Goal: Information Seeking & Learning: Learn about a topic

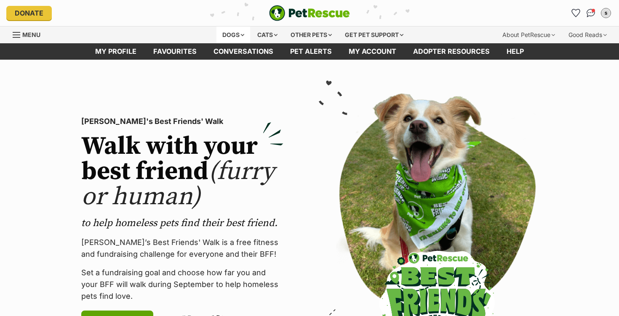
click at [216, 35] on div "Dogs" at bounding box center [233, 35] width 34 height 17
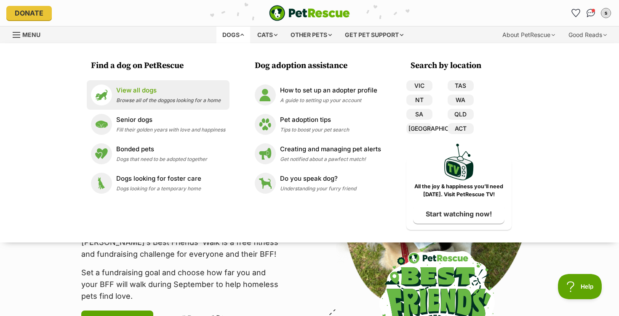
click at [174, 102] on span "Browse all of the doggos looking for a home" at bounding box center [168, 100] width 104 height 6
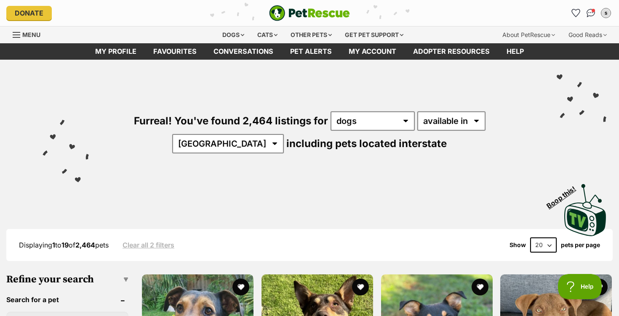
scroll to position [5, 0]
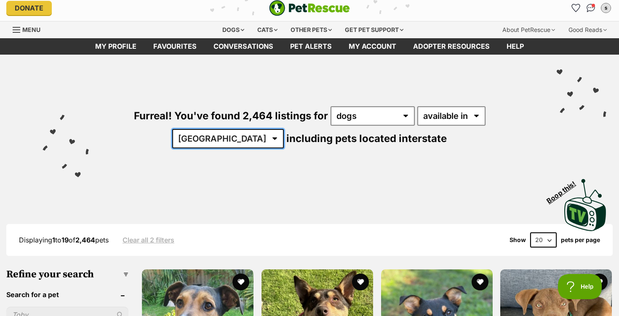
click at [284, 129] on select "Australia ACT NSW NT QLD SA TAS VIC WA" at bounding box center [228, 138] width 112 height 19
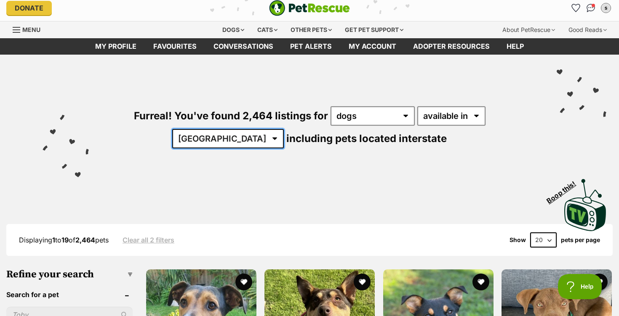
scroll to position [0, 0]
select select "WA"
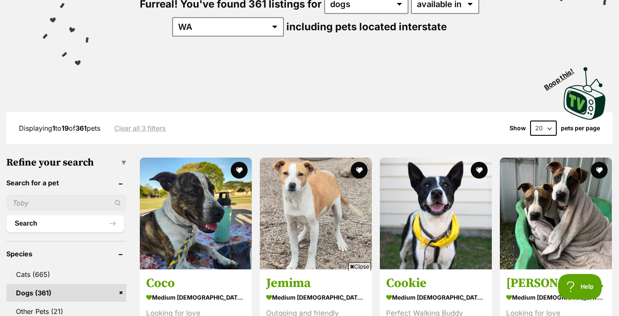
click at [372, 85] on div "Visit PetRescue TV (external site) Boop this!" at bounding box center [309, 90] width 593 height 61
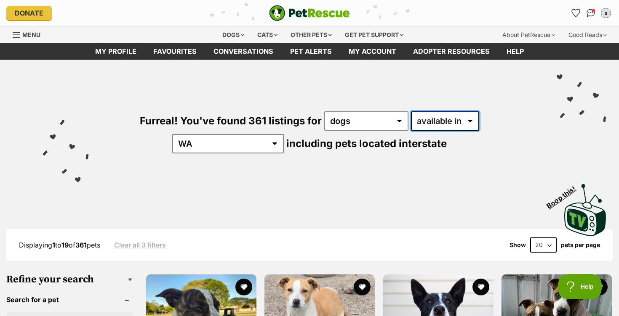
click at [411, 130] on select "available in located in" at bounding box center [445, 121] width 68 height 19
select select "disabled"
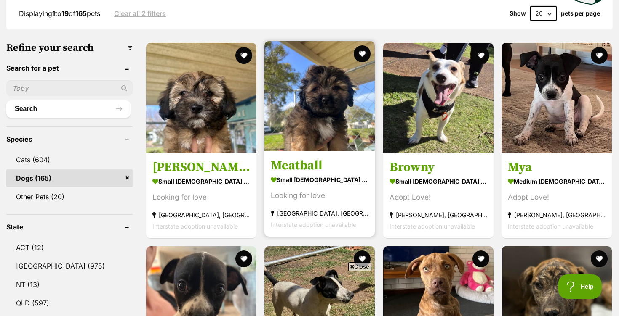
click at [320, 123] on img at bounding box center [319, 96] width 110 height 110
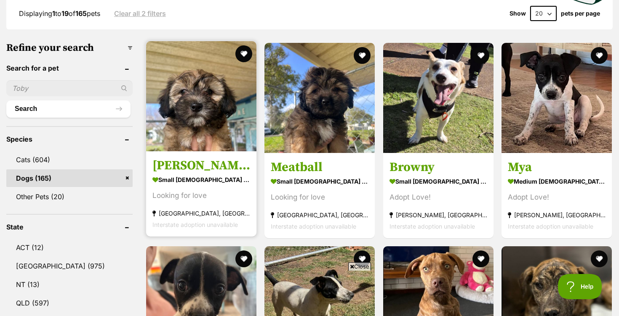
click at [214, 90] on img at bounding box center [201, 96] width 110 height 110
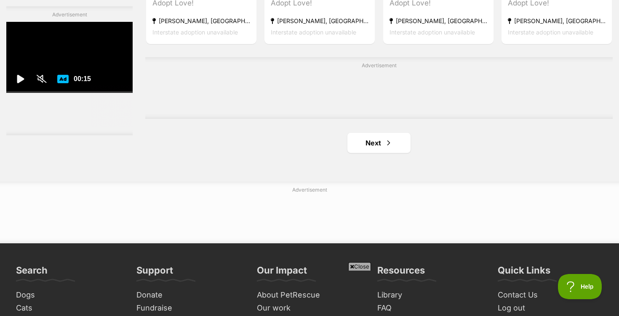
scroll to position [1490, 0]
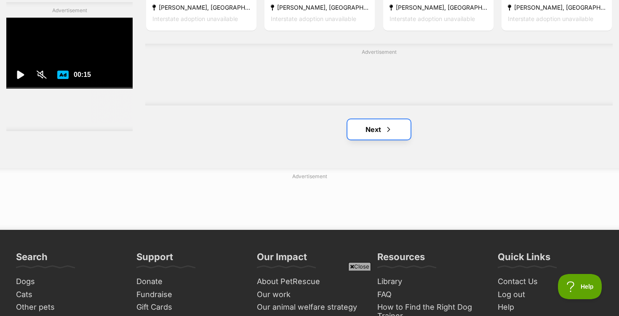
click at [377, 120] on link "Next" at bounding box center [378, 130] width 63 height 20
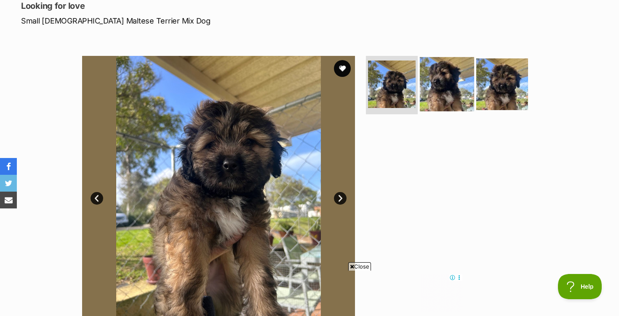
click at [435, 106] on img at bounding box center [447, 84] width 54 height 54
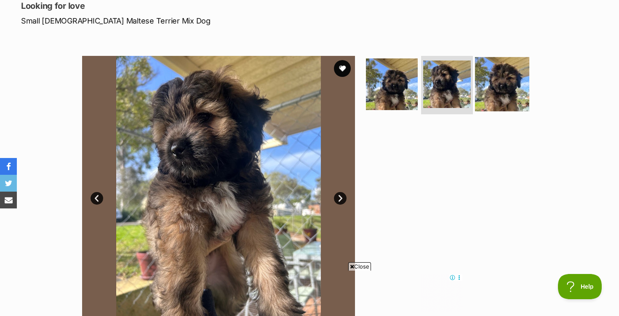
click at [511, 78] on img at bounding box center [502, 84] width 54 height 54
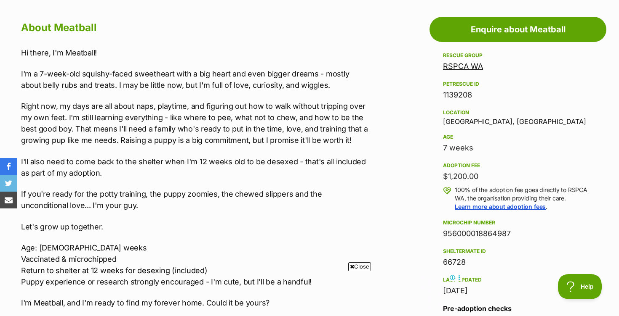
scroll to position [96, 0]
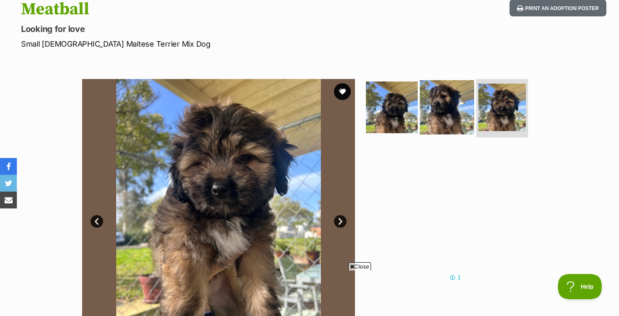
click at [443, 106] on img at bounding box center [447, 107] width 54 height 54
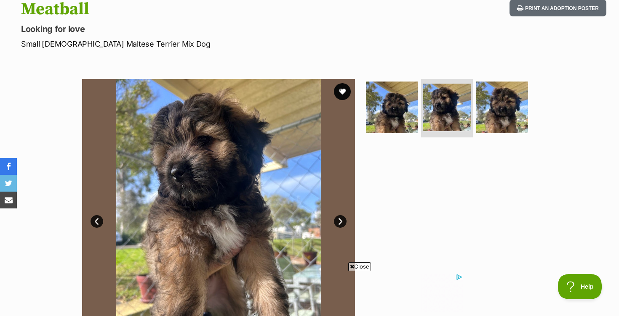
scroll to position [0, 0]
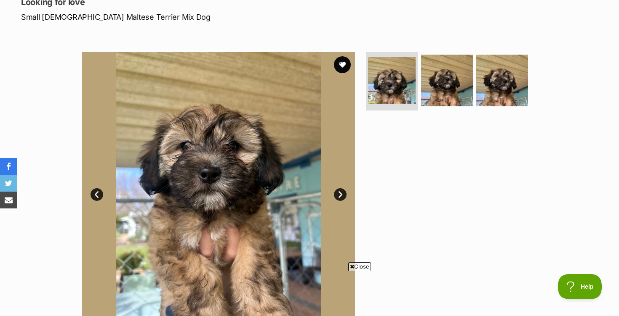
scroll to position [132, 0]
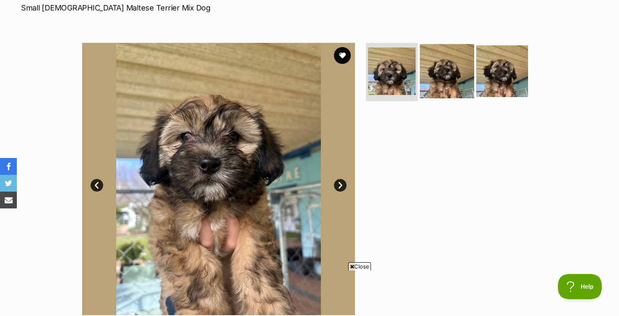
click at [462, 82] on img at bounding box center [447, 71] width 54 height 54
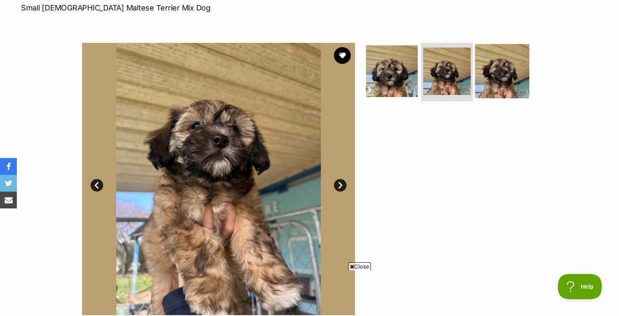
click at [507, 80] on img at bounding box center [502, 71] width 54 height 54
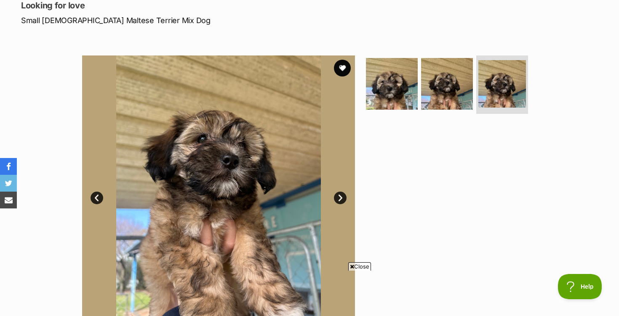
scroll to position [125, 0]
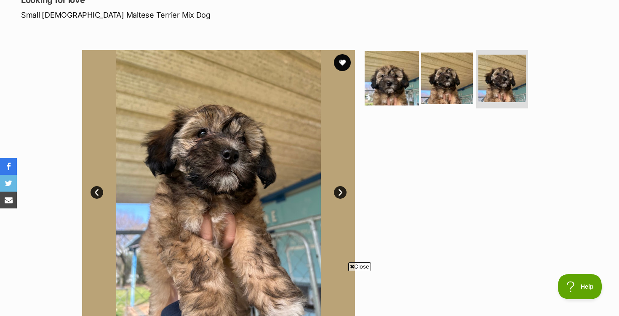
click at [401, 80] on img at bounding box center [391, 78] width 54 height 54
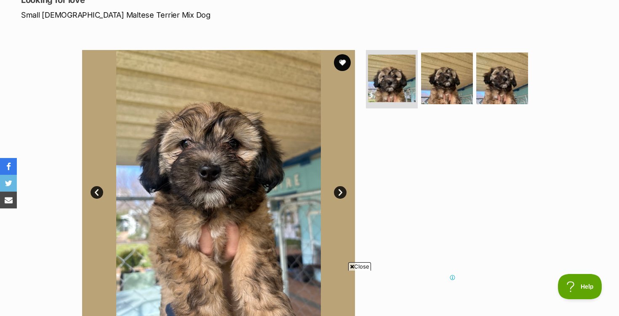
scroll to position [0, 0]
click at [347, 192] on img at bounding box center [218, 186] width 273 height 273
click at [340, 193] on link "Next" at bounding box center [340, 192] width 13 height 13
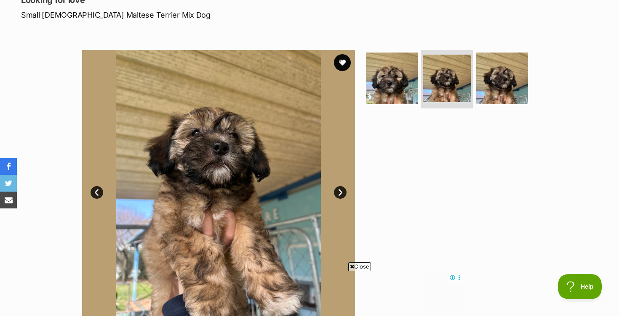
click at [340, 193] on link "Next" at bounding box center [340, 192] width 13 height 13
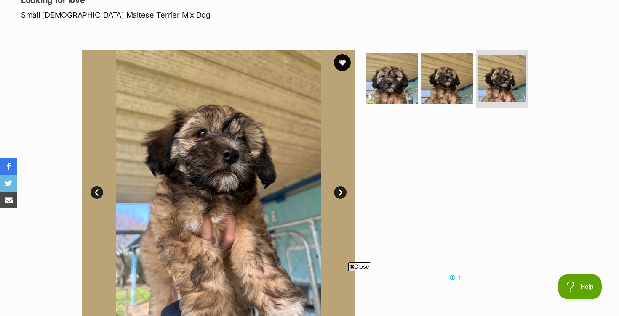
click at [340, 193] on link "Next" at bounding box center [340, 192] width 13 height 13
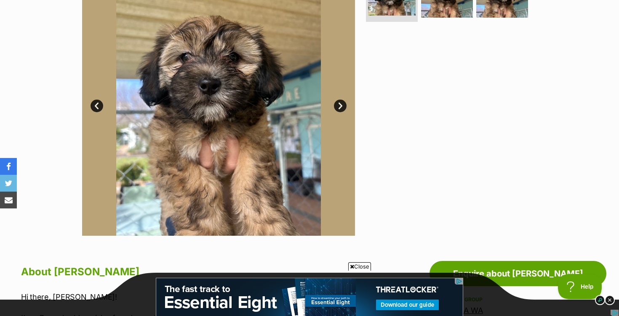
scroll to position [148, 0]
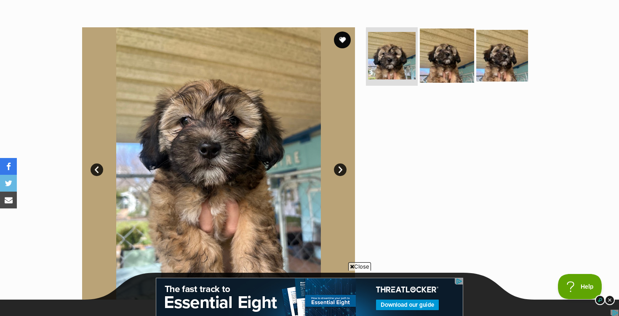
click at [440, 70] on img at bounding box center [447, 55] width 54 height 54
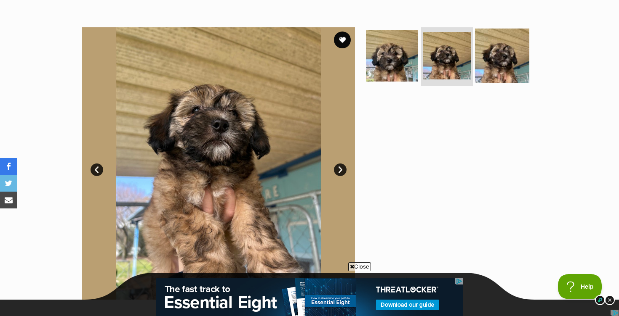
click at [518, 55] on img at bounding box center [502, 55] width 54 height 54
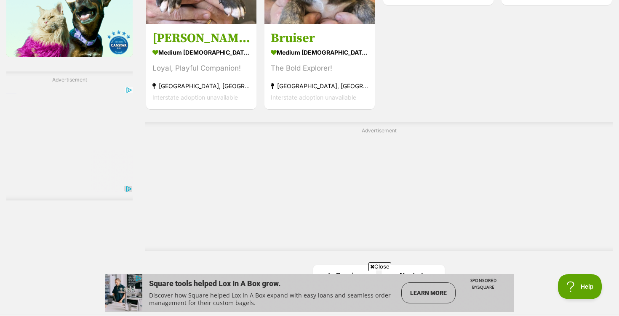
scroll to position [1490, 0]
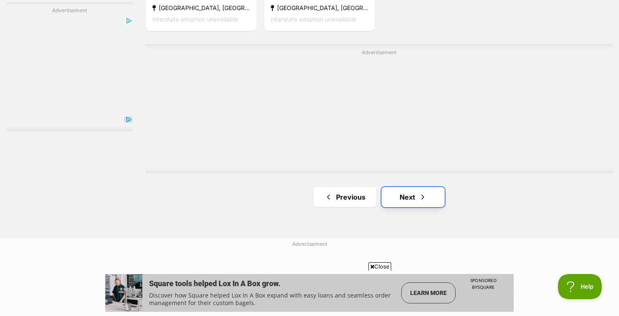
click at [413, 187] on link "Next" at bounding box center [412, 197] width 63 height 20
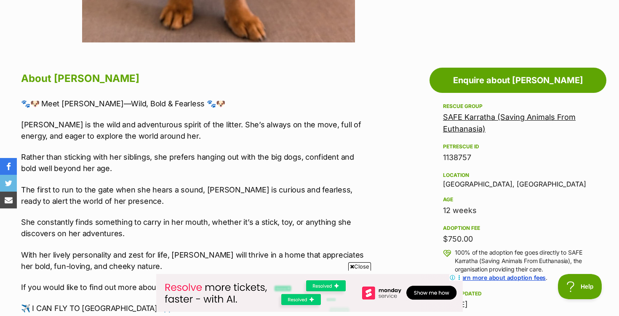
scroll to position [428, 0]
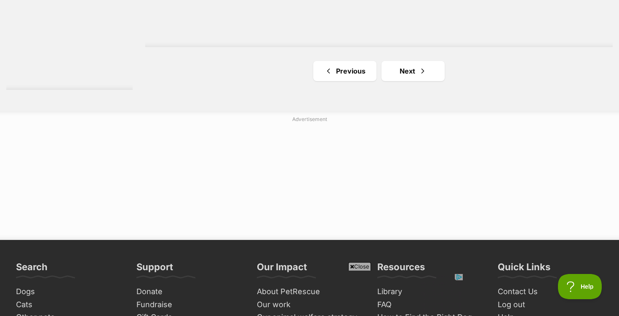
scroll to position [1685, 0]
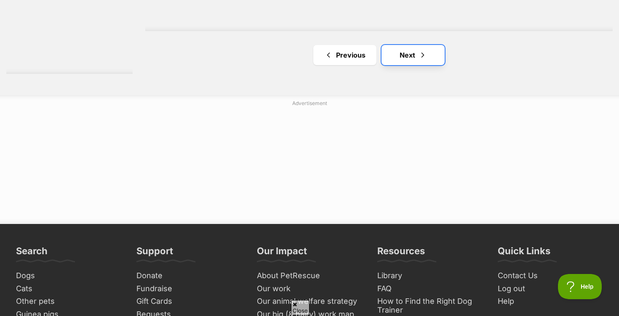
click at [395, 45] on link "Next" at bounding box center [412, 55] width 63 height 20
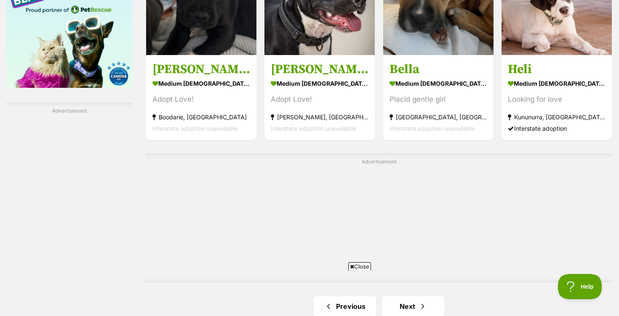
scroll to position [1544, 0]
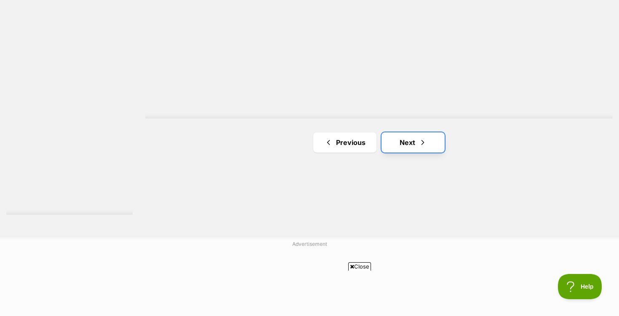
click at [389, 133] on link "Next" at bounding box center [412, 143] width 63 height 20
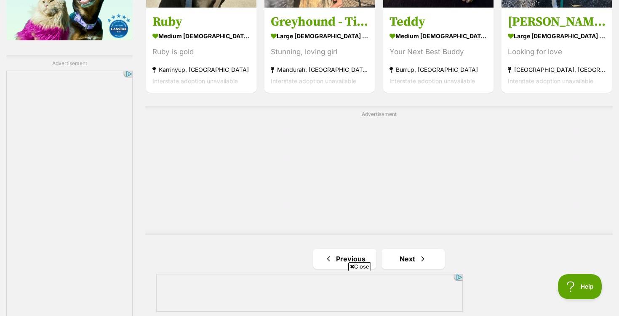
scroll to position [1478, 0]
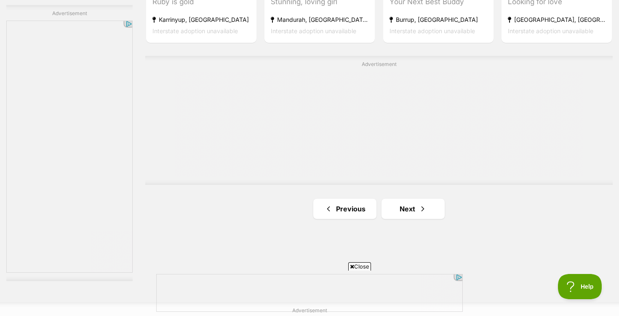
click at [404, 199] on link "Next" at bounding box center [412, 209] width 63 height 20
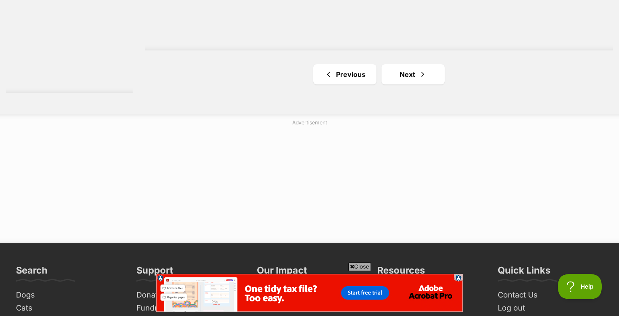
scroll to position [1649, 0]
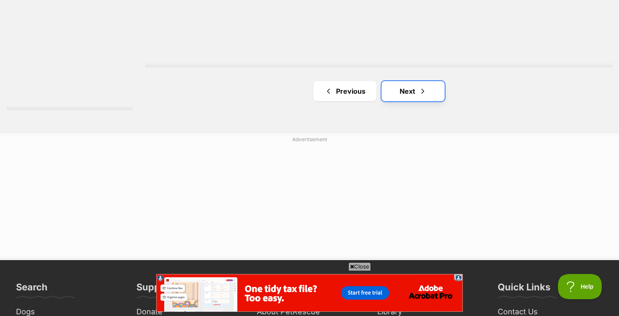
click at [389, 81] on link "Next" at bounding box center [412, 91] width 63 height 20
